Goal: Check status

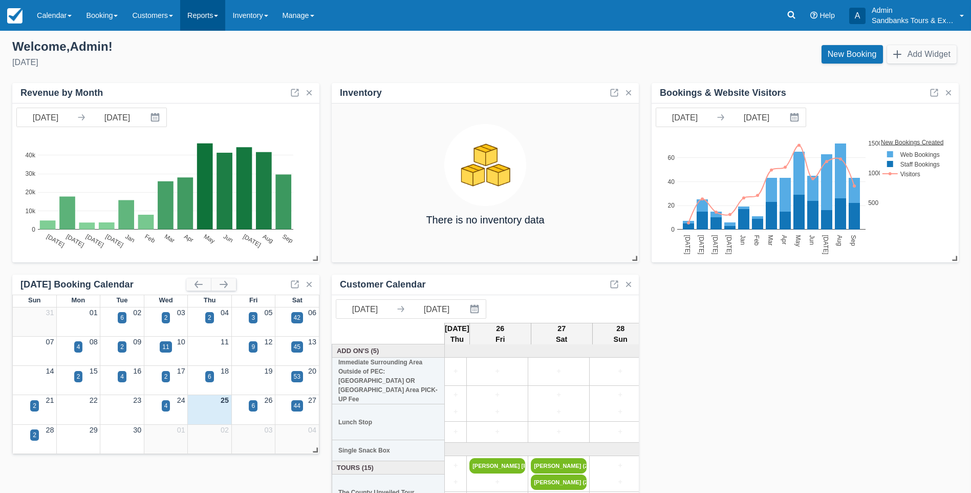
click at [211, 22] on link "Reports" at bounding box center [202, 15] width 45 height 31
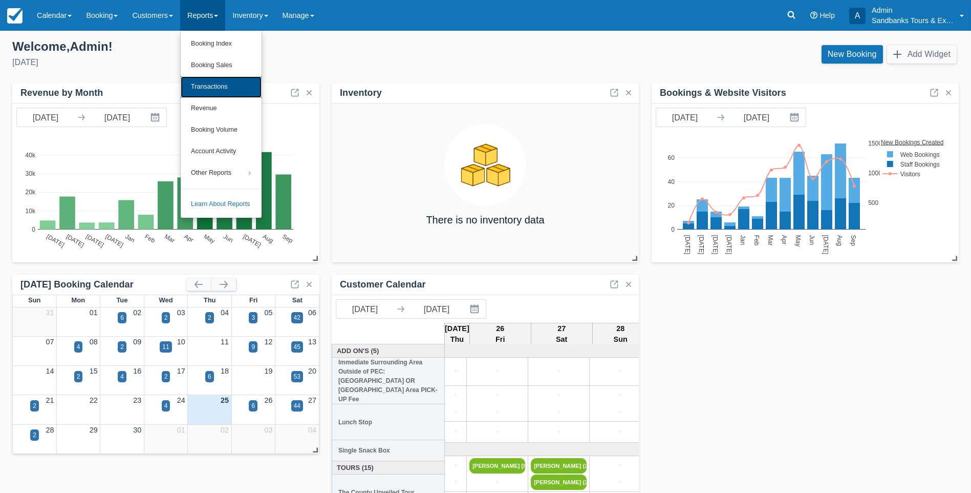
click at [223, 88] on link "Transactions" at bounding box center [221, 87] width 81 height 22
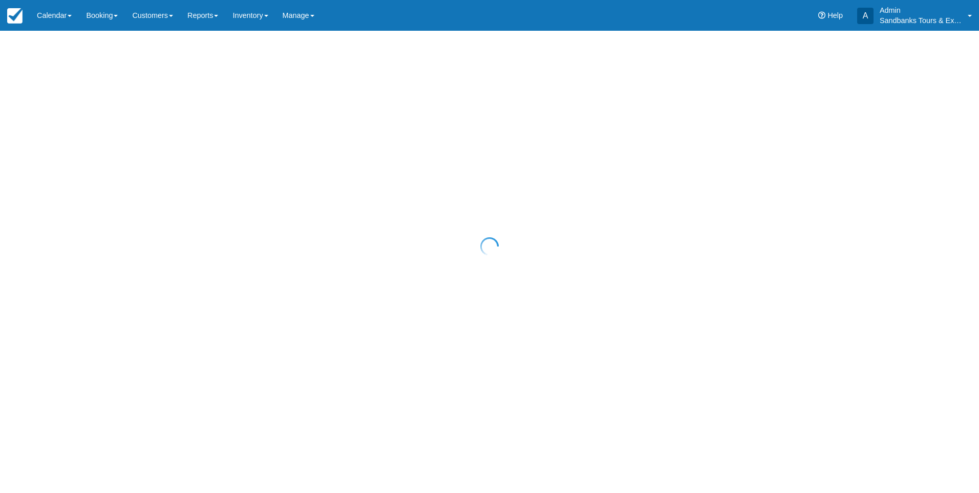
select select "10"
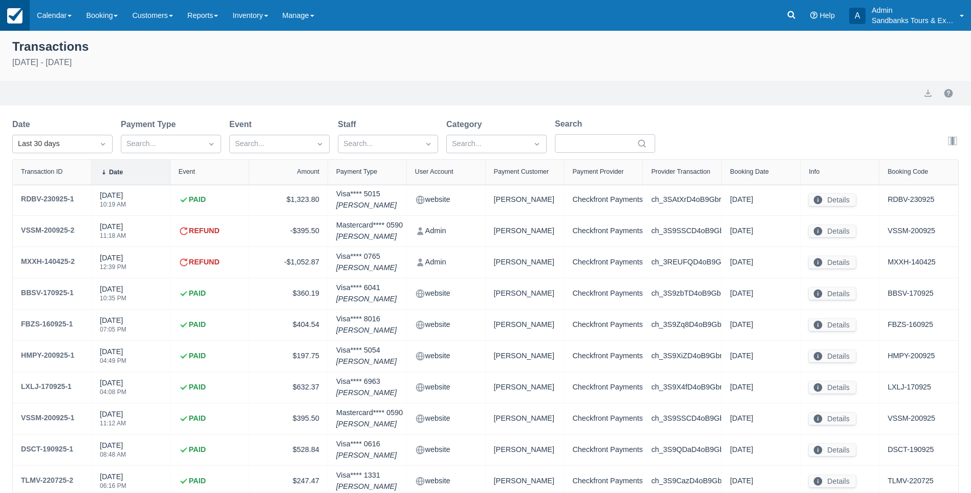
click at [14, 15] on img at bounding box center [14, 15] width 15 height 15
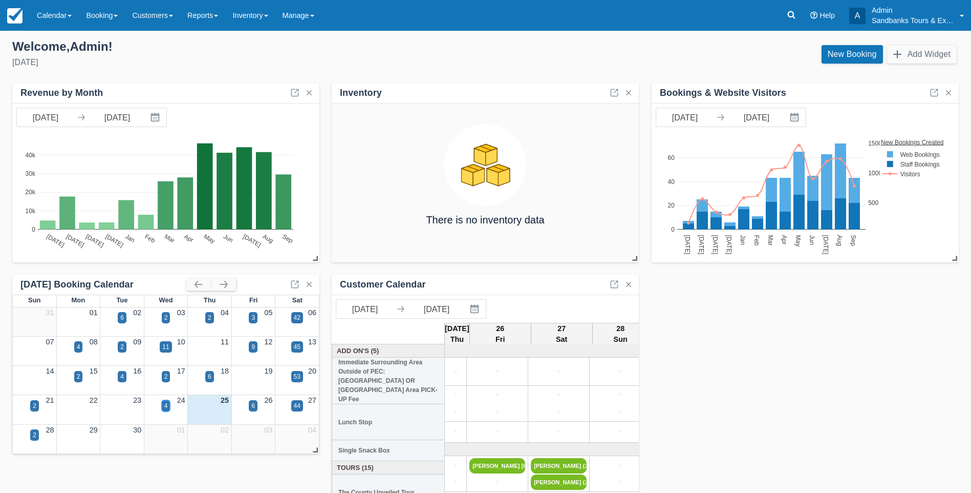
click at [167, 406] on div "4" at bounding box center [166, 405] width 4 height 9
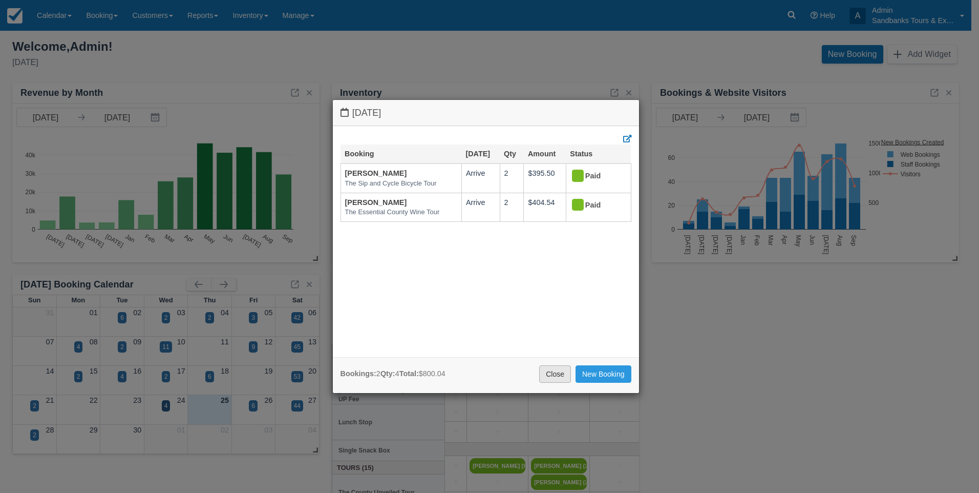
click at [545, 374] on link "Close" at bounding box center [555, 373] width 32 height 17
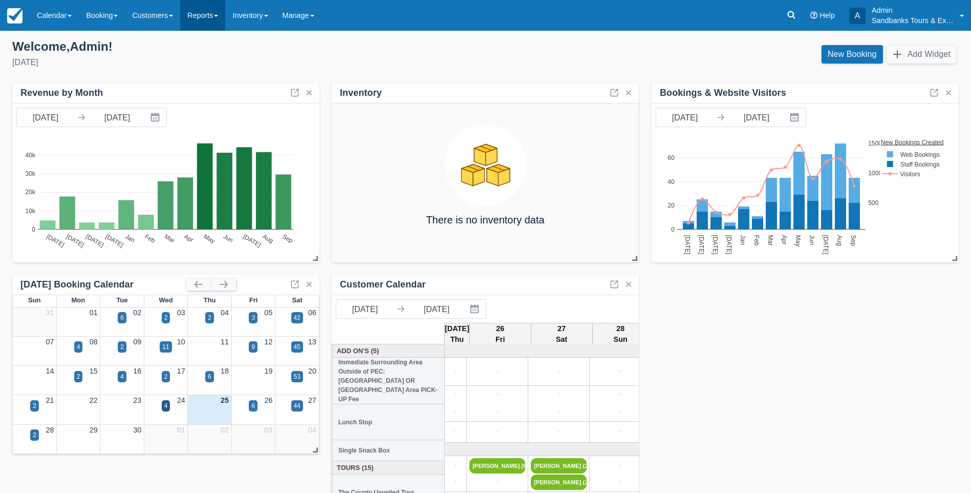
click at [221, 16] on link "Reports" at bounding box center [202, 15] width 45 height 31
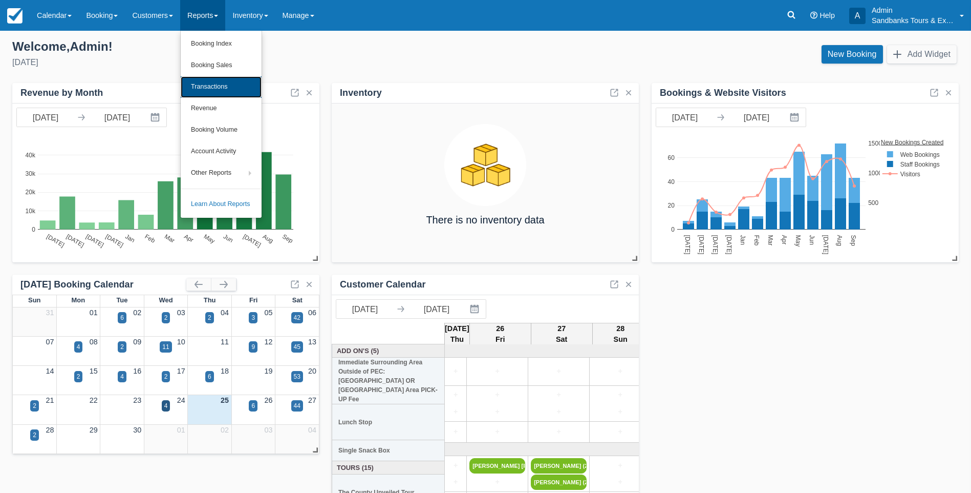
click at [218, 87] on link "Transactions" at bounding box center [221, 87] width 81 height 22
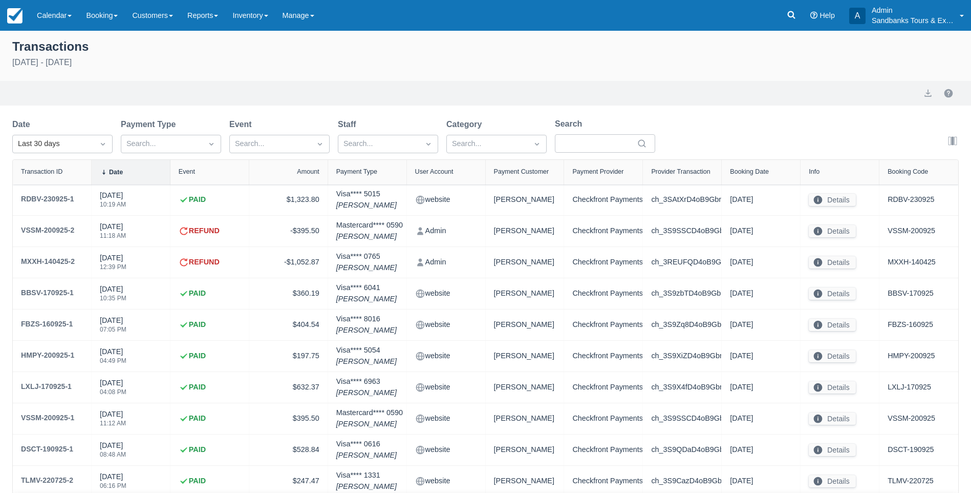
select select "10"
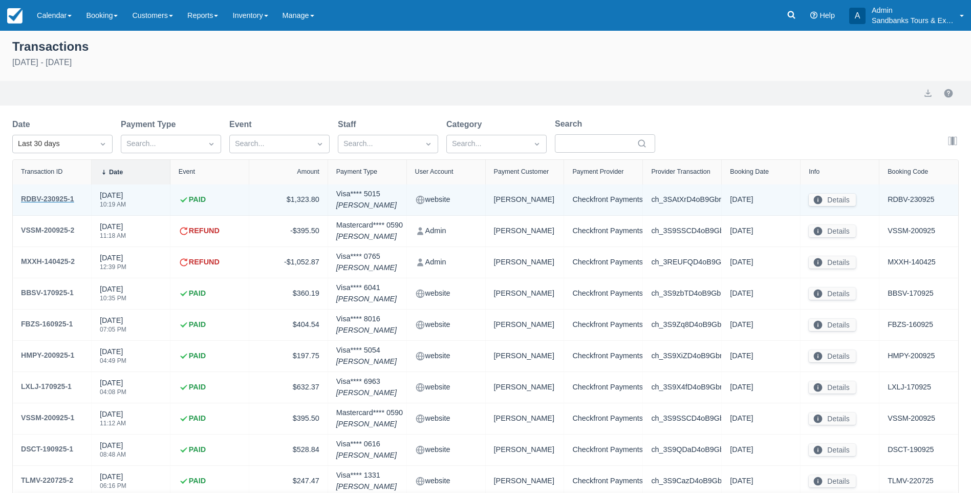
click at [54, 198] on div "RDBV-230925-1" at bounding box center [47, 199] width 53 height 12
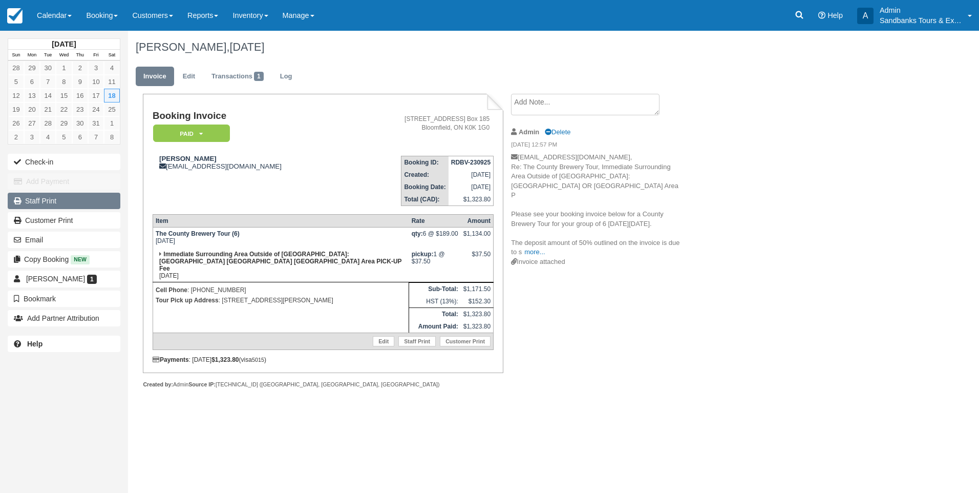
click at [43, 203] on link "Staff Print" at bounding box center [64, 201] width 113 height 16
click at [225, 17] on link "Reports" at bounding box center [202, 15] width 45 height 31
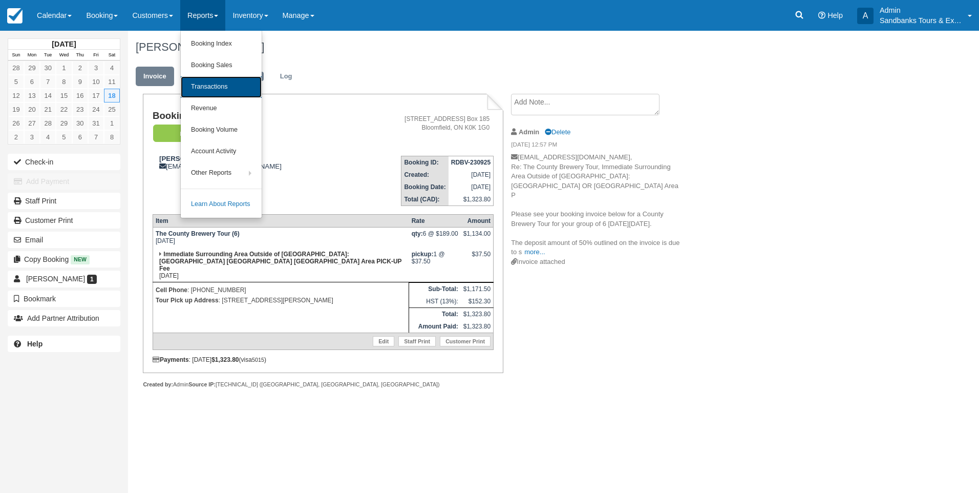
click at [211, 88] on link "Transactions" at bounding box center [221, 87] width 81 height 22
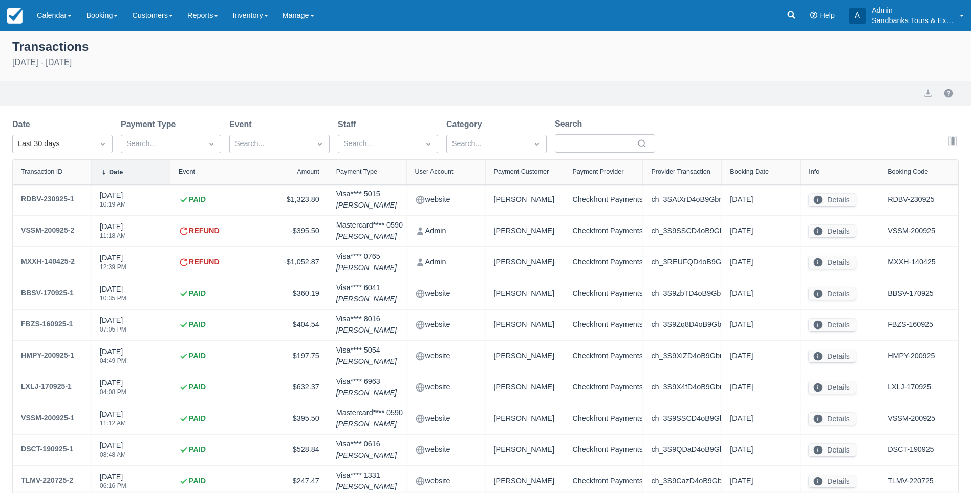
select select "10"
